Goal: Transaction & Acquisition: Obtain resource

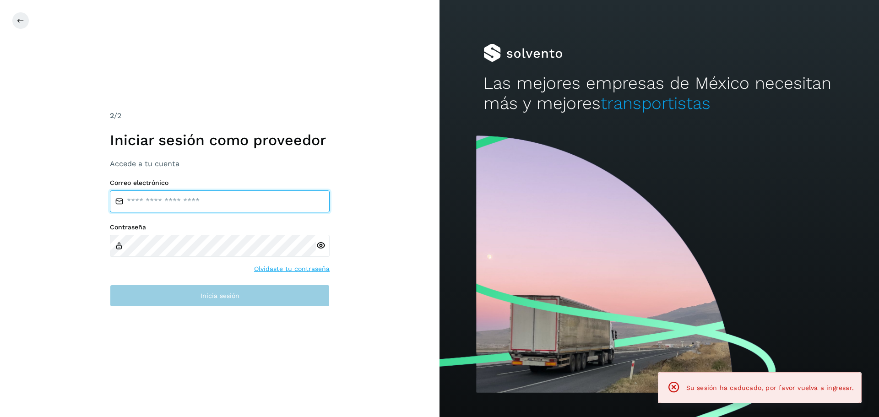
type input "**********"
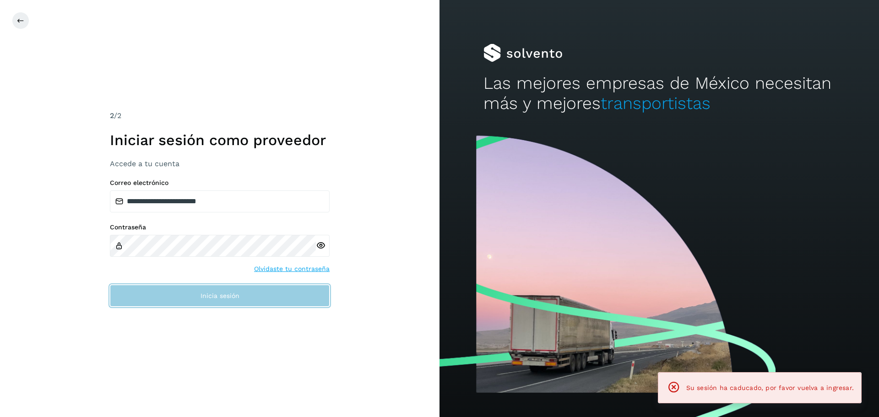
click at [203, 296] on span "Inicia sesión" at bounding box center [220, 296] width 39 height 6
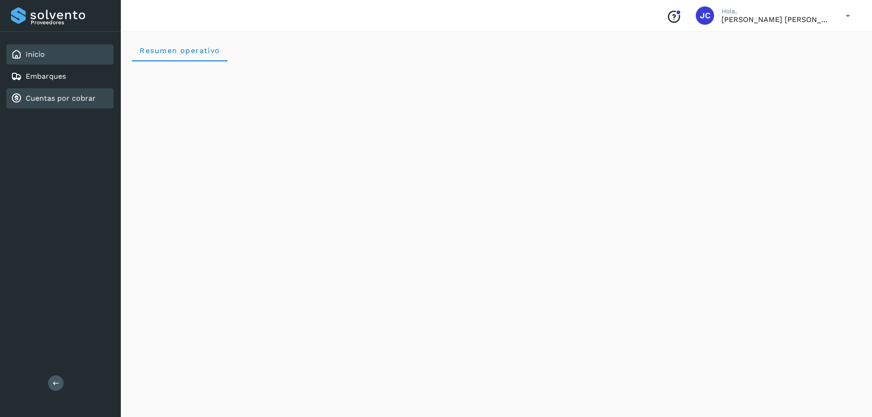
click at [44, 101] on link "Cuentas por cobrar" at bounding box center [61, 98] width 70 height 9
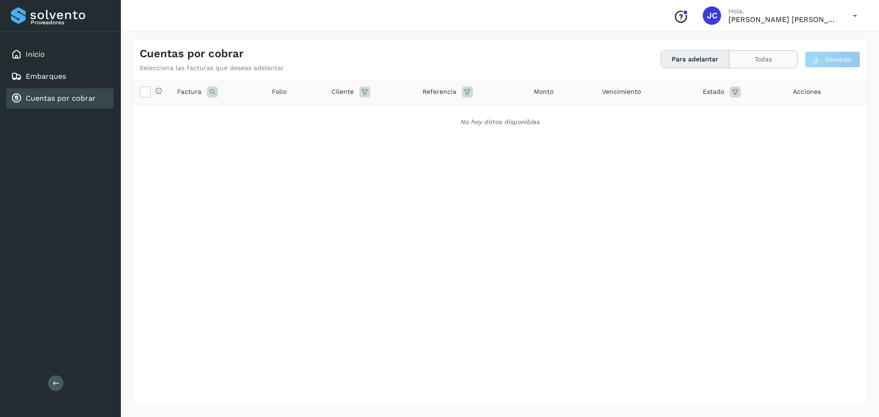
click at [745, 58] on button "Todas" at bounding box center [763, 59] width 68 height 17
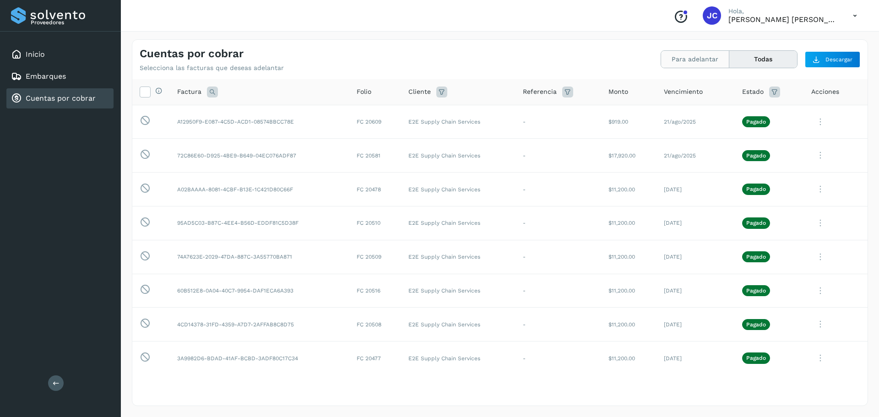
click at [710, 62] on button "Para adelantar" at bounding box center [695, 59] width 68 height 17
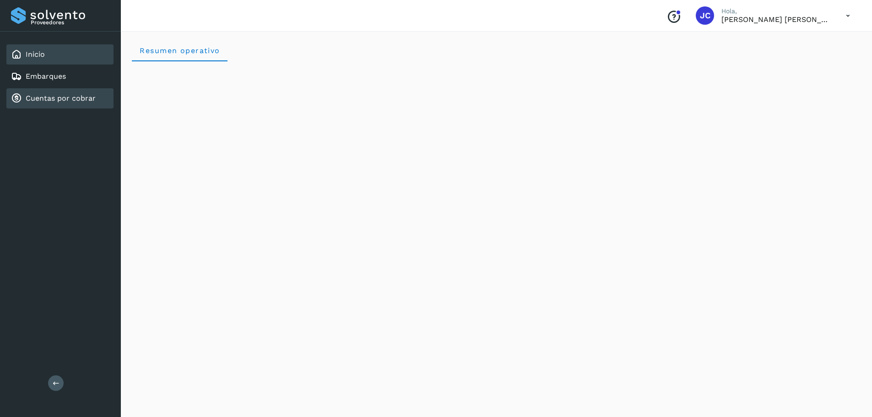
click at [26, 99] on link "Cuentas por cobrar" at bounding box center [61, 98] width 70 height 9
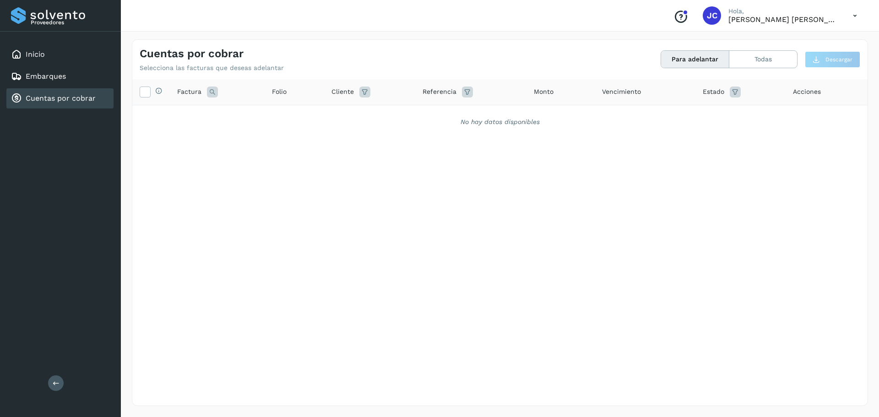
click at [681, 156] on div "Selecciona todas las facturas disponibles para adelanto Factura Folio Cliente R…" at bounding box center [499, 223] width 735 height 289
click at [696, 57] on button "Para adelantar" at bounding box center [695, 59] width 68 height 17
click at [771, 55] on button "Todas" at bounding box center [763, 59] width 68 height 17
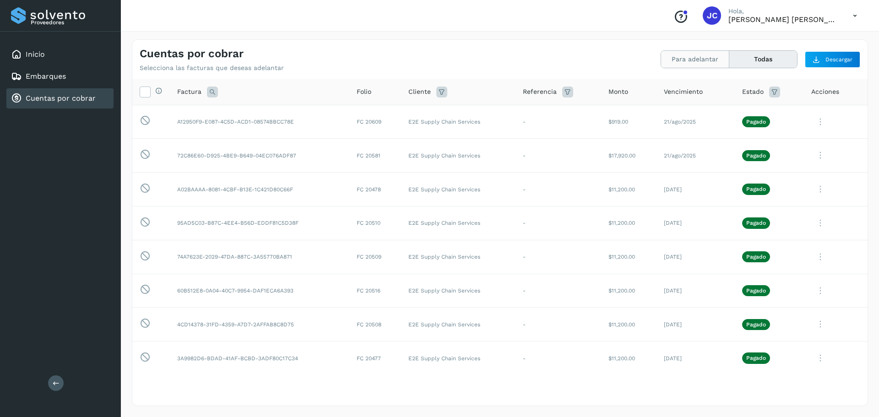
click at [686, 56] on button "Para adelantar" at bounding box center [695, 59] width 68 height 17
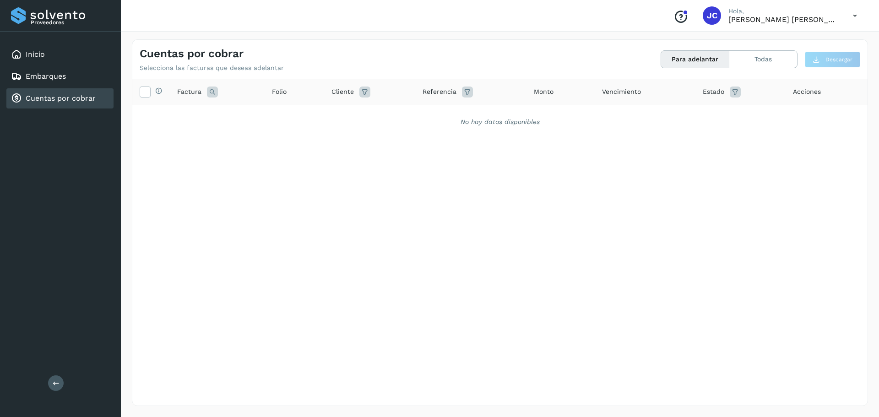
click at [67, 92] on div "Cuentas por cobrar" at bounding box center [59, 98] width 107 height 20
click at [66, 63] on div "Inicio" at bounding box center [59, 54] width 107 height 20
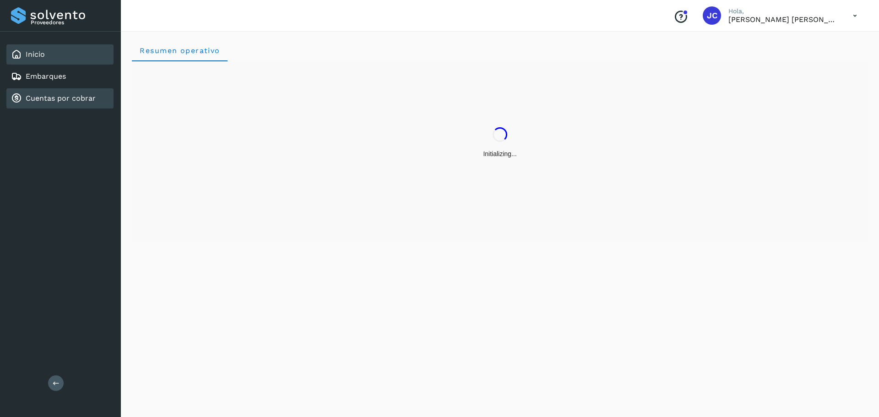
click at [55, 98] on link "Cuentas por cobrar" at bounding box center [61, 98] width 70 height 9
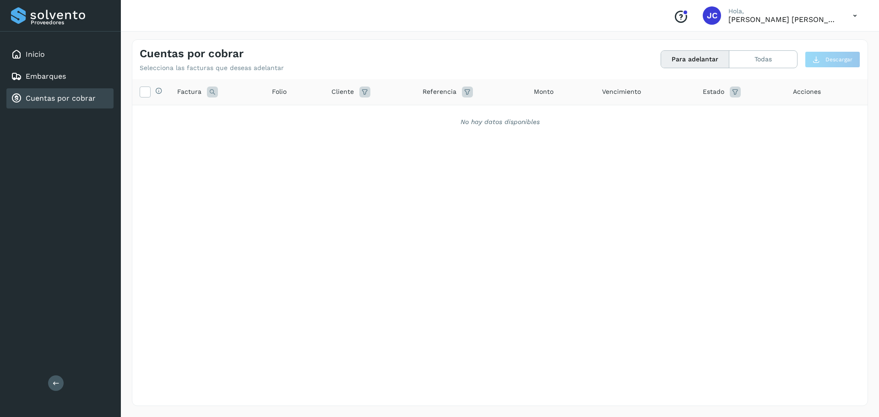
click at [491, 137] on div "No hay datos disponibles" at bounding box center [499, 121] width 735 height 33
click at [365, 92] on icon at bounding box center [364, 92] width 11 height 11
click at [425, 118] on input "text" at bounding box center [418, 115] width 99 height 15
click at [460, 129] on div "E2E Supply Chain Services" at bounding box center [431, 131] width 91 height 10
type input "**********"
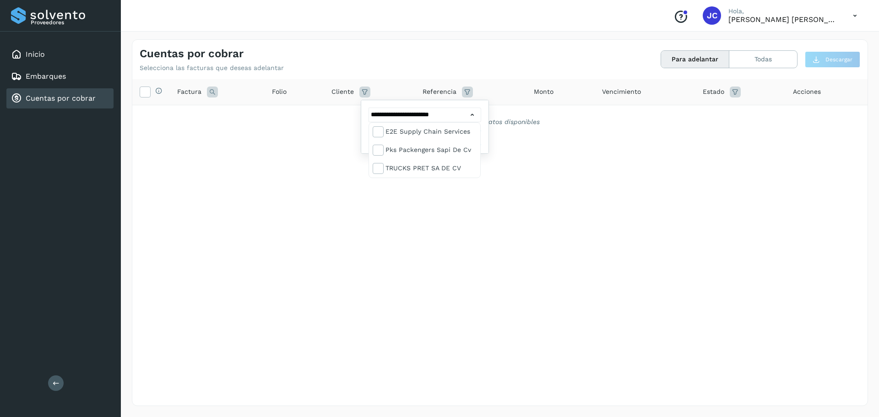
click at [592, 164] on div at bounding box center [439, 208] width 879 height 417
click at [428, 131] on button "Filtrar" at bounding box center [448, 138] width 65 height 16
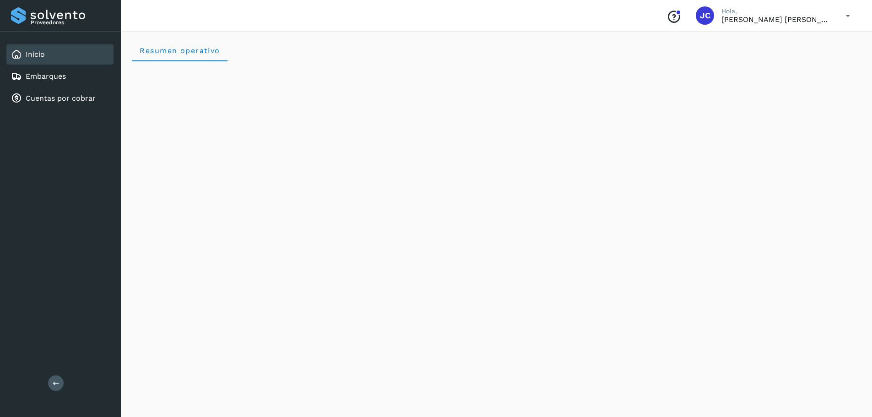
click at [60, 109] on div "Inicio Embarques Cuentas por cobrar" at bounding box center [60, 77] width 121 height 90
click at [61, 103] on div "Cuentas por cobrar" at bounding box center [53, 98] width 85 height 11
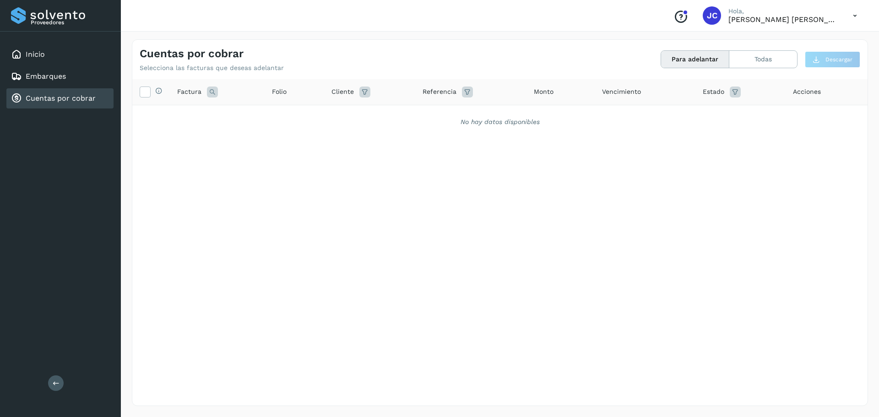
click at [697, 60] on button "Para adelantar" at bounding box center [695, 59] width 68 height 17
click at [145, 93] on icon at bounding box center [145, 92] width 10 height 10
